Goal: Task Accomplishment & Management: Use online tool/utility

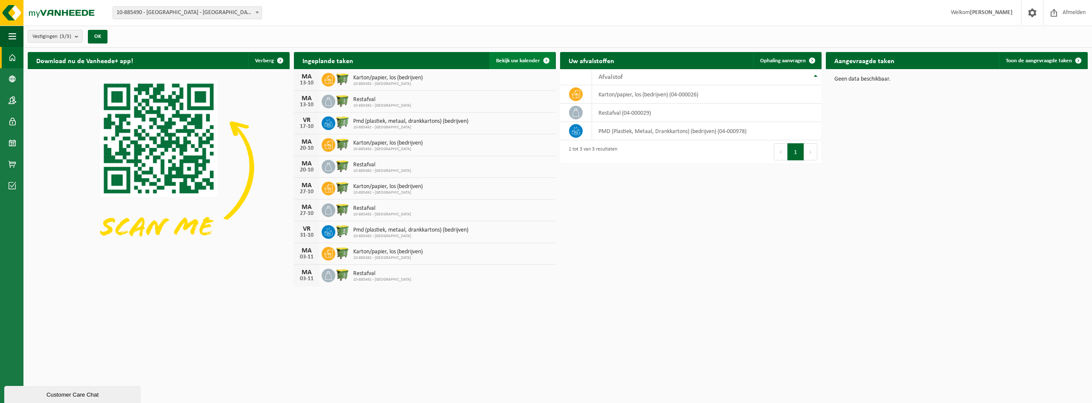
click at [527, 61] on span "Bekijk uw kalender" at bounding box center [518, 61] width 44 height 6
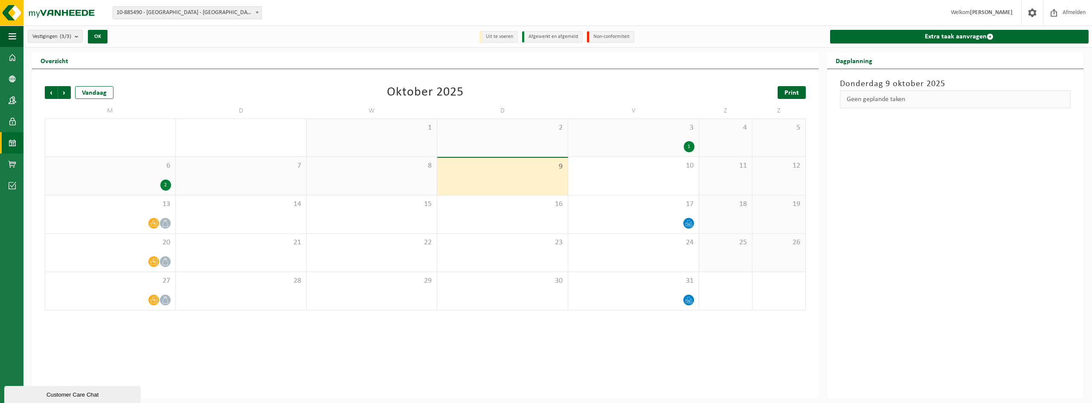
click at [796, 90] on span "Print" at bounding box center [792, 93] width 15 height 7
click at [64, 91] on span "Volgende" at bounding box center [64, 92] width 13 height 13
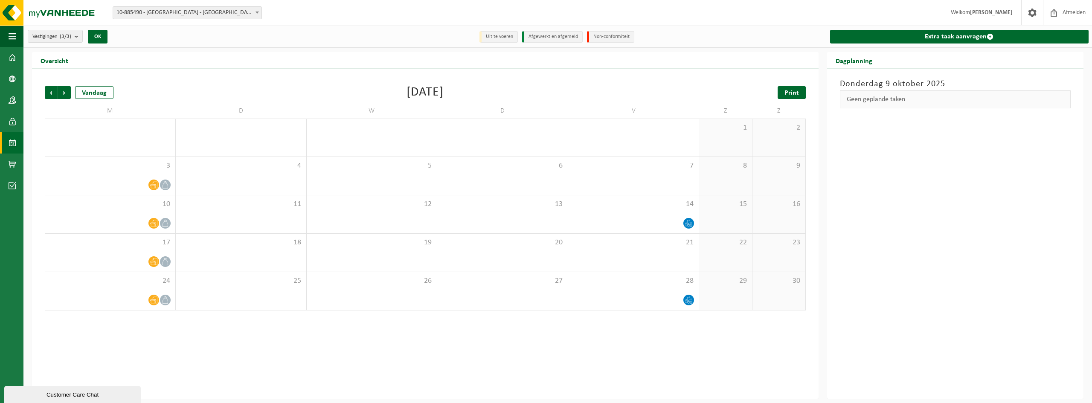
click at [796, 93] on span "Print" at bounding box center [792, 93] width 15 height 7
drag, startPoint x: 63, startPoint y: 85, endPoint x: 78, endPoint y: 88, distance: 15.7
click at [63, 85] on div "Vorige Volgende Vandaag November 2025 Print M D W D V Z Z 27 28 29 30 31 1 2 3 …" at bounding box center [426, 198] width 770 height 241
click at [60, 93] on span "Volgende" at bounding box center [64, 92] width 13 height 13
click at [803, 88] on link "Print" at bounding box center [792, 92] width 28 height 13
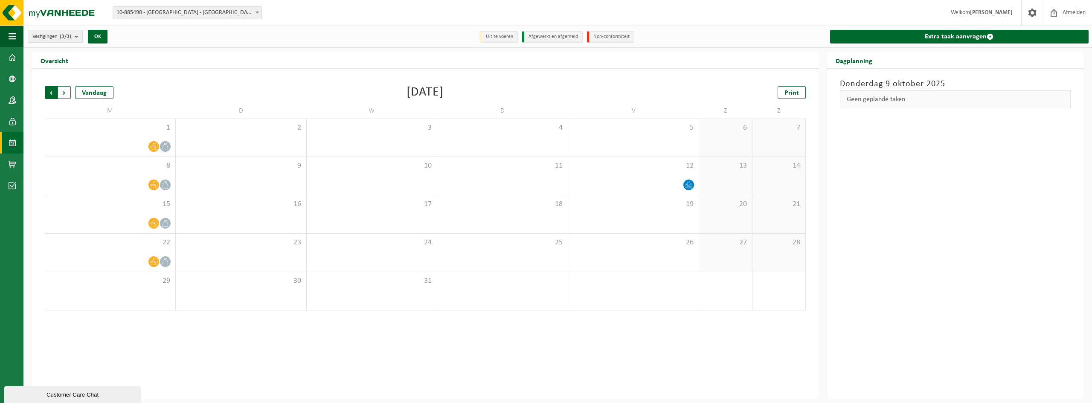
click at [68, 91] on span "Volgende" at bounding box center [64, 92] width 13 height 13
